Goal: Navigation & Orientation: Find specific page/section

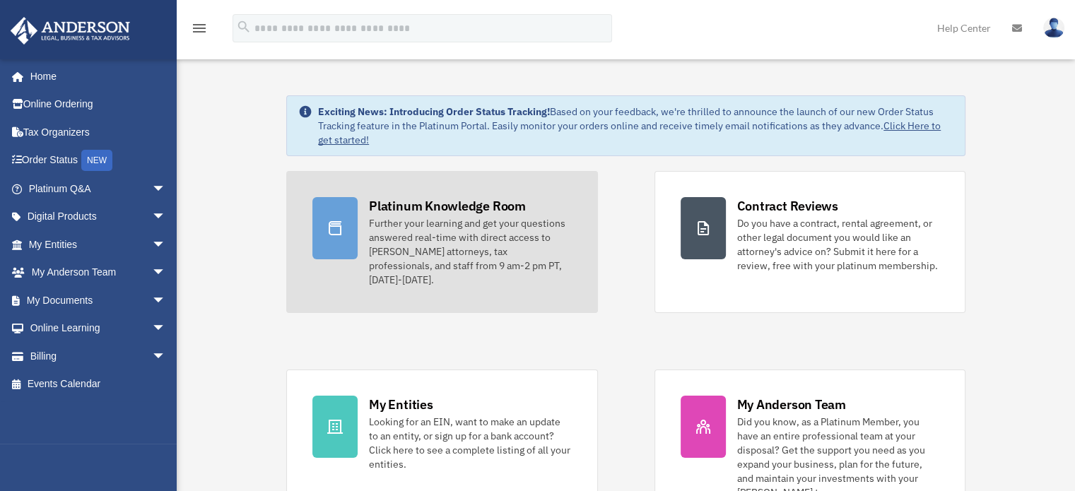
click at [441, 251] on div "Further your learning and get your questions answered real-time with direct acc…" at bounding box center [470, 251] width 202 height 71
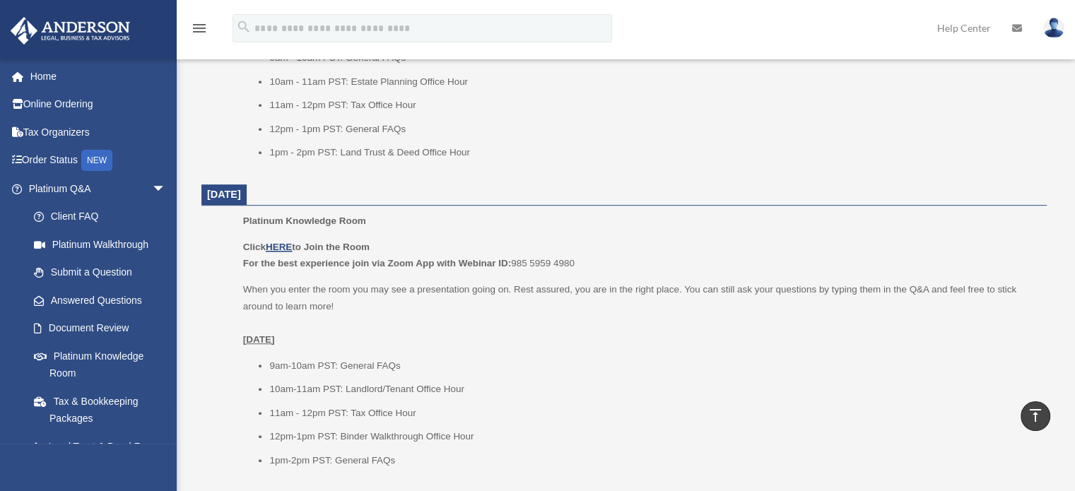
scroll to position [777, 0]
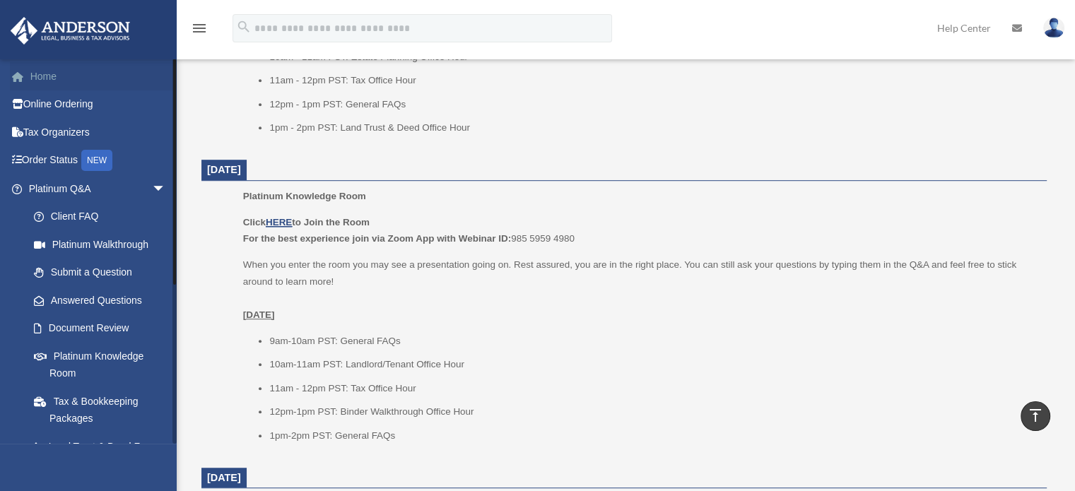
click at [37, 79] on link "Home" at bounding box center [98, 76] width 177 height 28
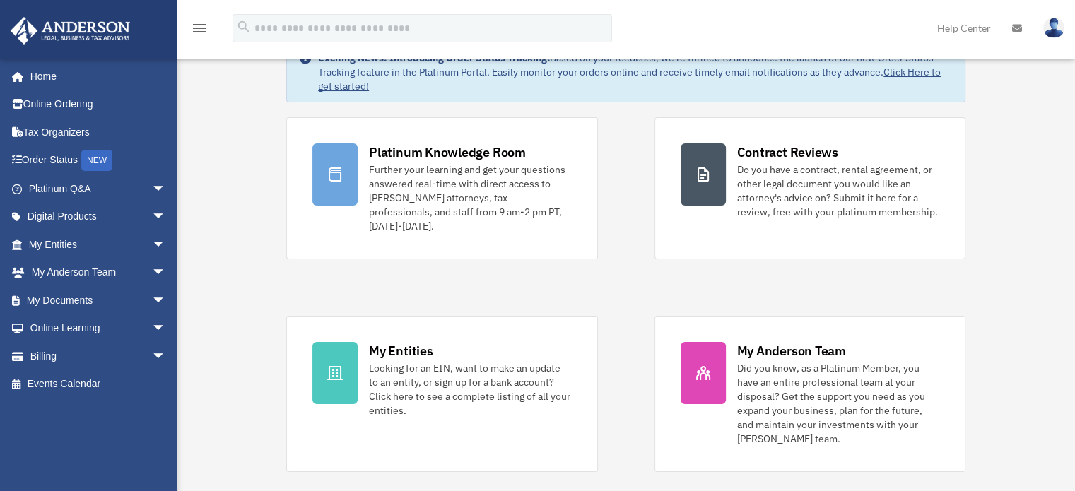
scroll to position [141, 0]
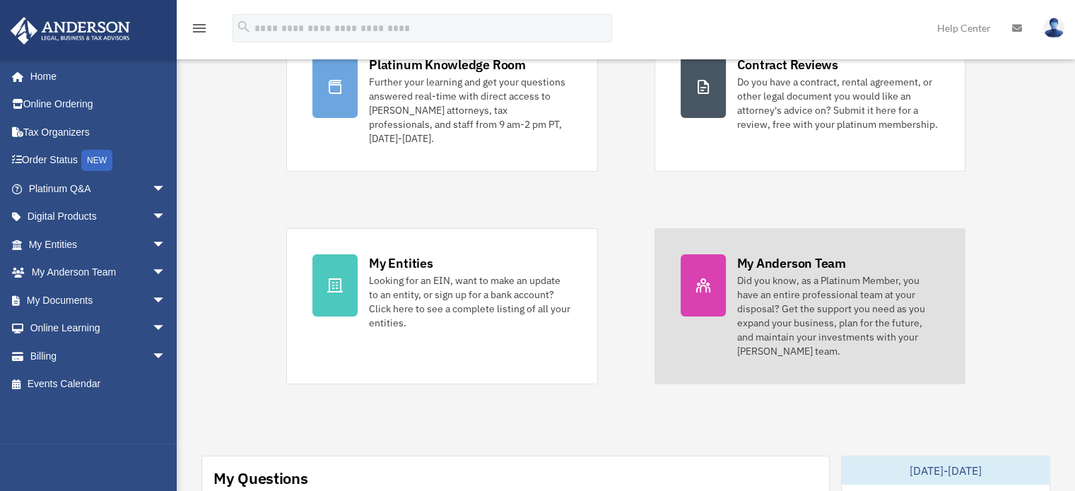
click at [807, 302] on div "Did you know, as a Platinum Member, you have an entire professional team at you…" at bounding box center [838, 315] width 202 height 85
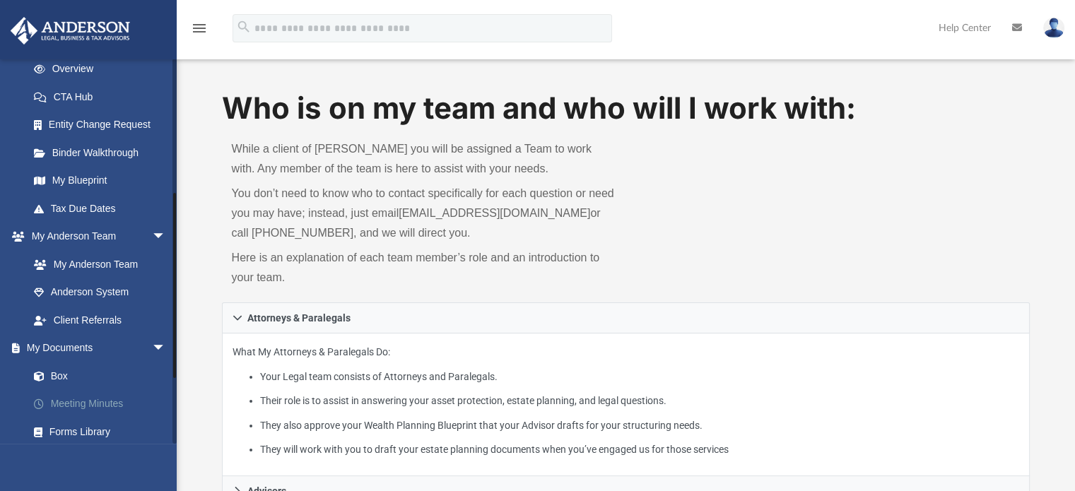
scroll to position [283, 0]
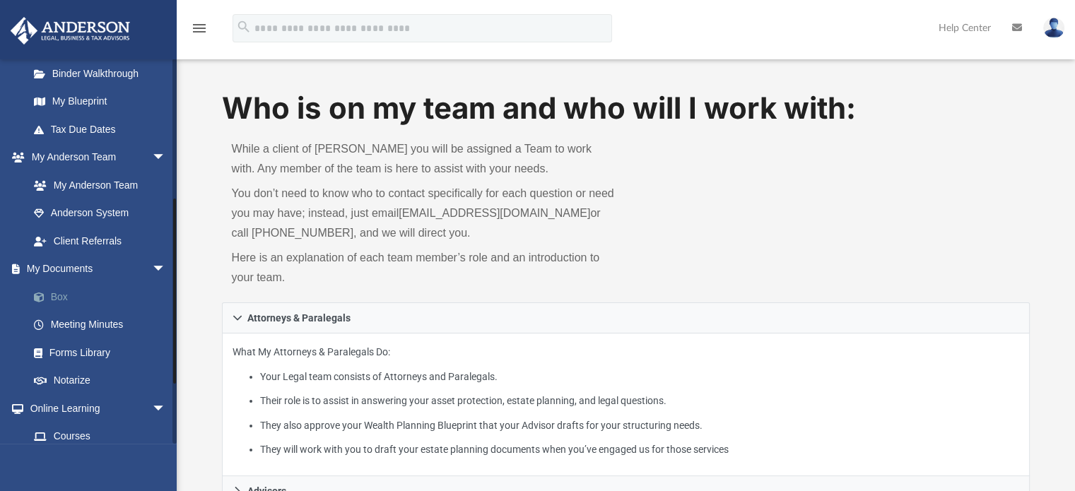
click at [56, 295] on link "Box" at bounding box center [103, 297] width 167 height 28
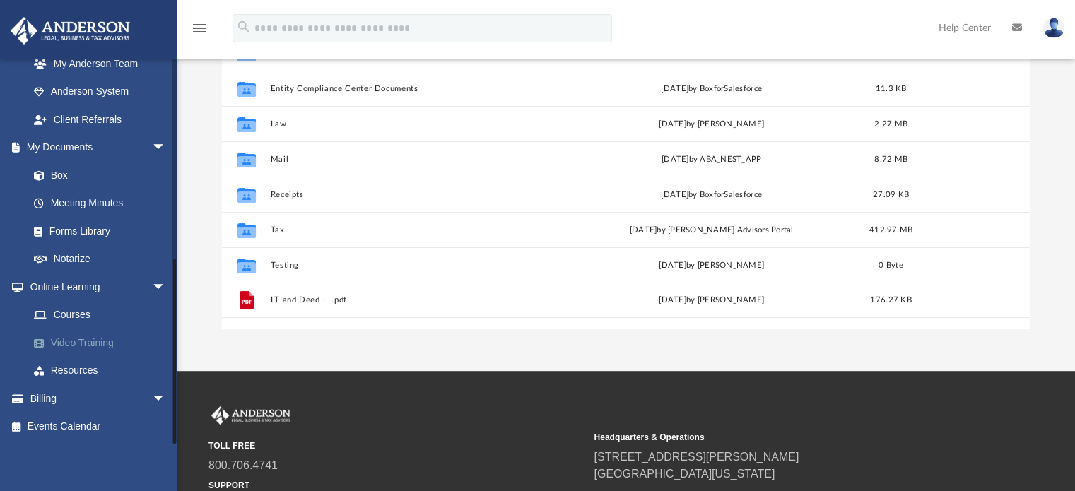
scroll to position [212, 0]
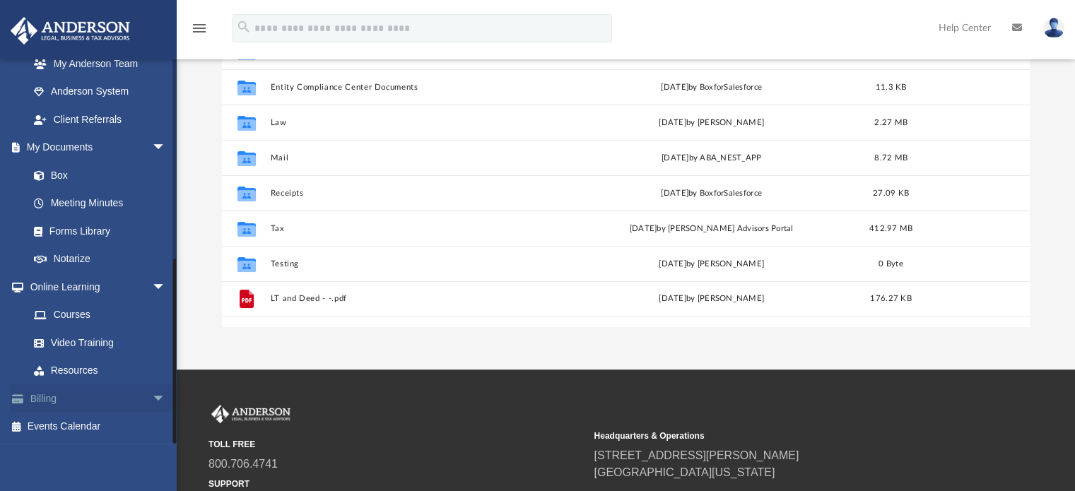
click at [34, 401] on link "Billing arrow_drop_down" at bounding box center [98, 398] width 177 height 28
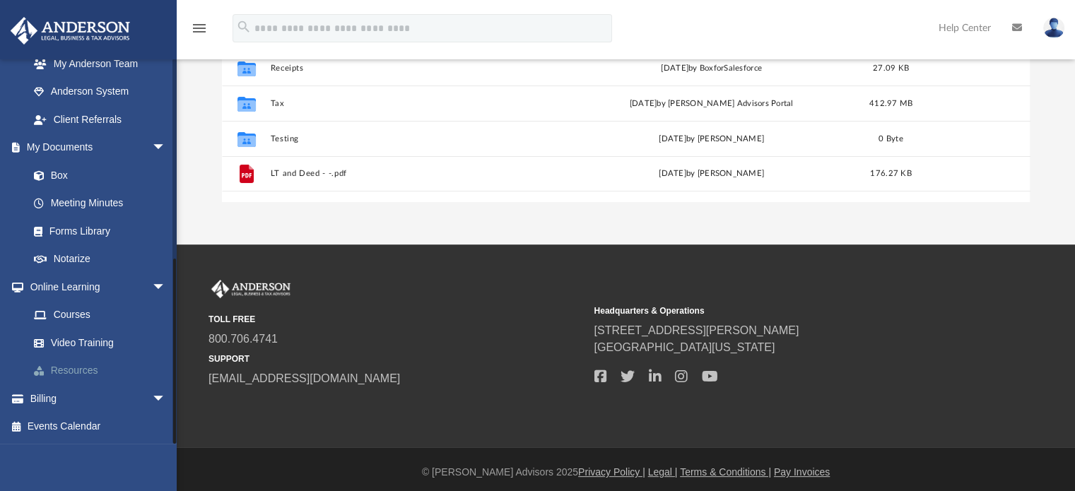
scroll to position [343, 0]
